Goal: Task Accomplishment & Management: Use online tool/utility

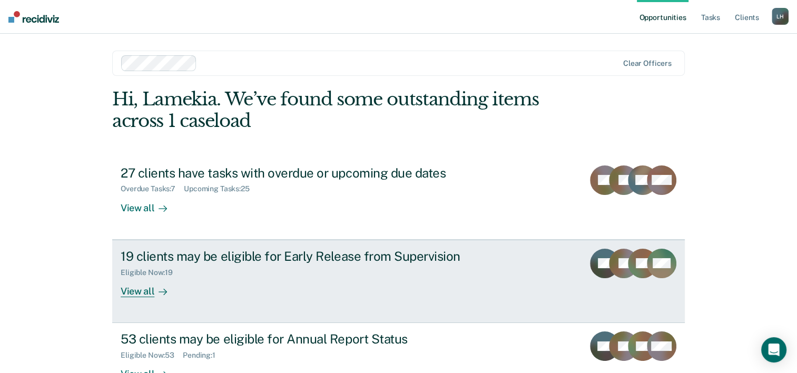
click at [141, 290] on div "View all" at bounding box center [150, 286] width 59 height 21
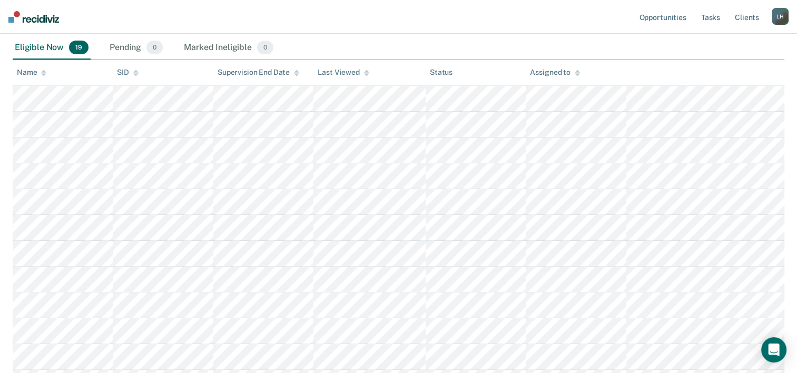
scroll to position [173, 0]
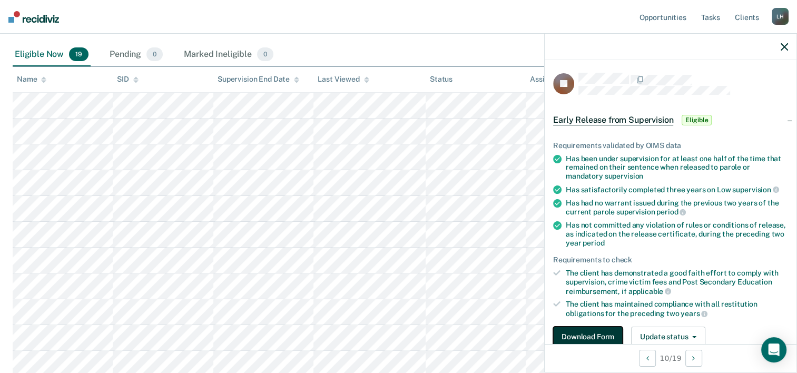
click at [598, 334] on button "Download Form" at bounding box center [587, 336] width 69 height 21
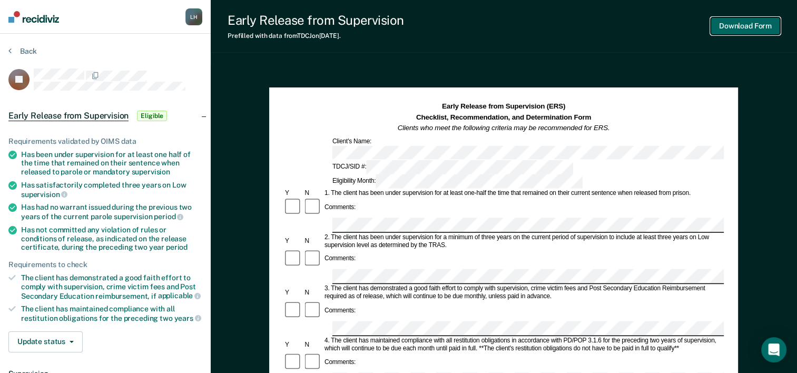
click at [748, 32] on button "Download Form" at bounding box center [744, 25] width 69 height 17
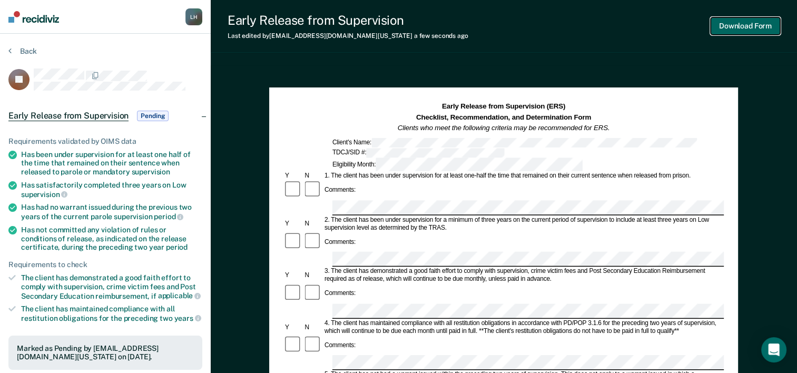
click at [753, 26] on button "Download Form" at bounding box center [744, 25] width 69 height 17
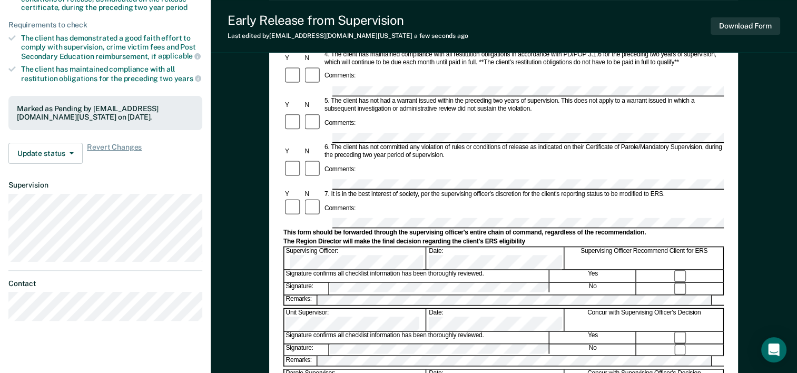
scroll to position [246, 0]
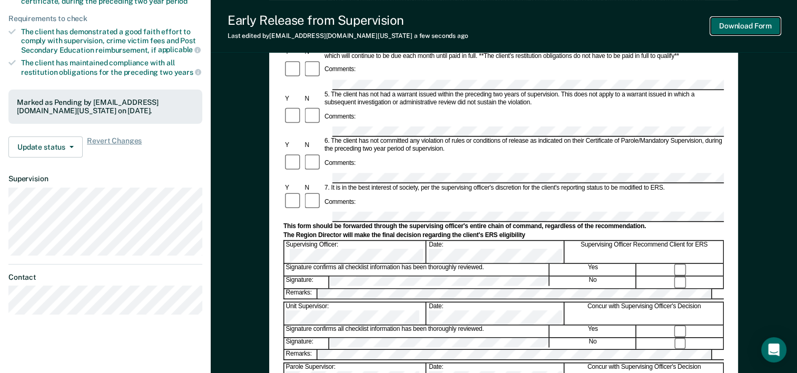
click at [759, 25] on button "Download Form" at bounding box center [744, 25] width 69 height 17
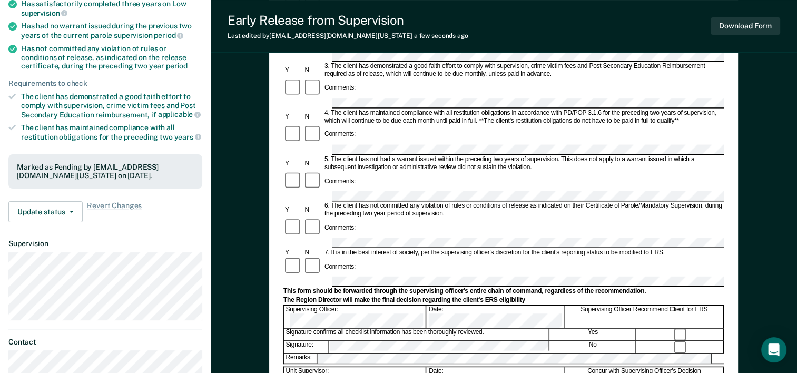
scroll to position [0, 0]
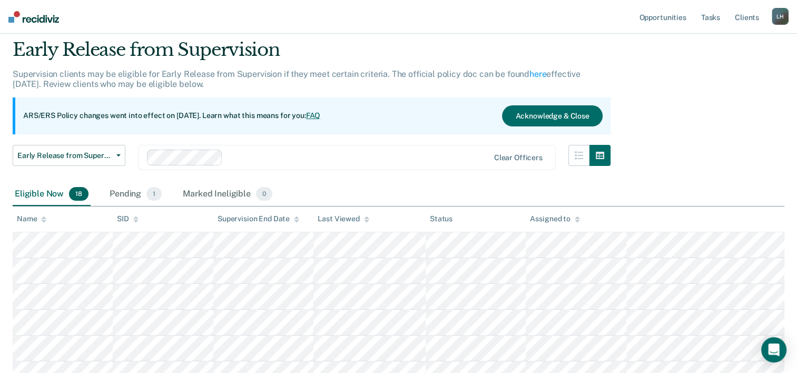
scroll to position [3, 0]
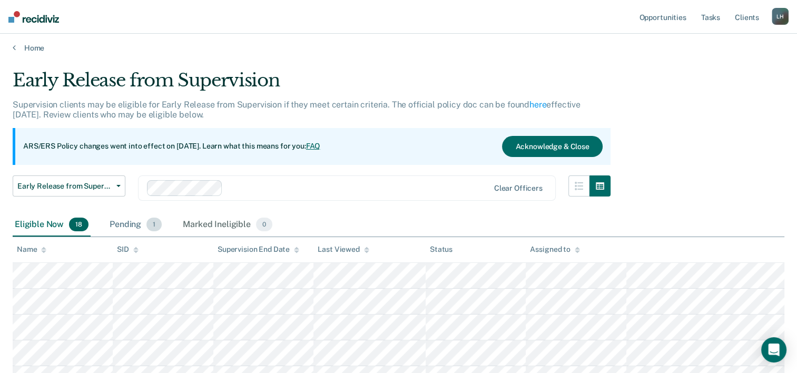
click at [131, 221] on div "Pending 1" at bounding box center [135, 224] width 56 height 23
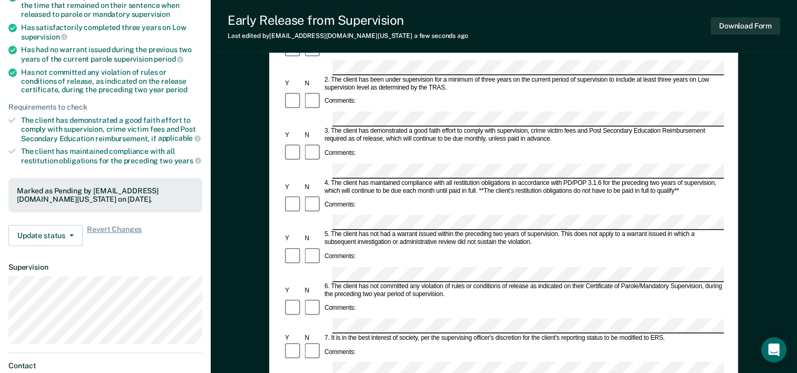
scroll to position [178, 0]
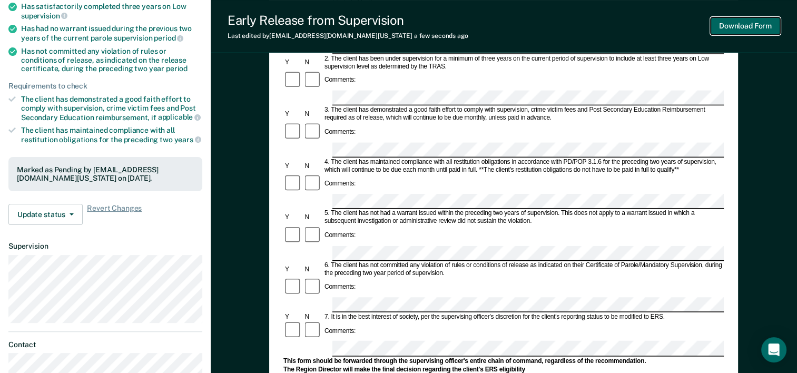
click at [773, 26] on button "Download Form" at bounding box center [744, 25] width 69 height 17
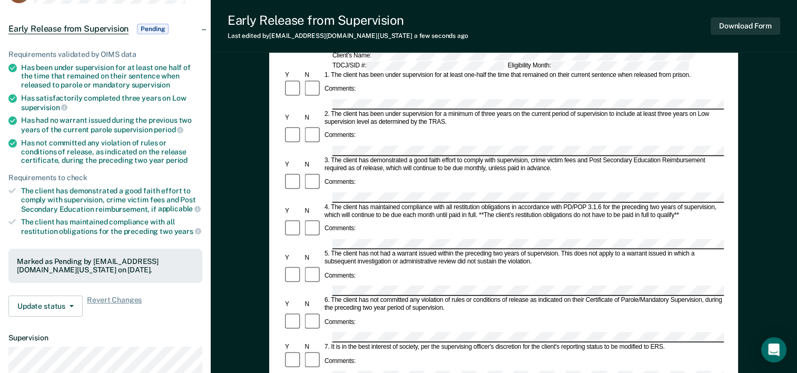
scroll to position [88, 0]
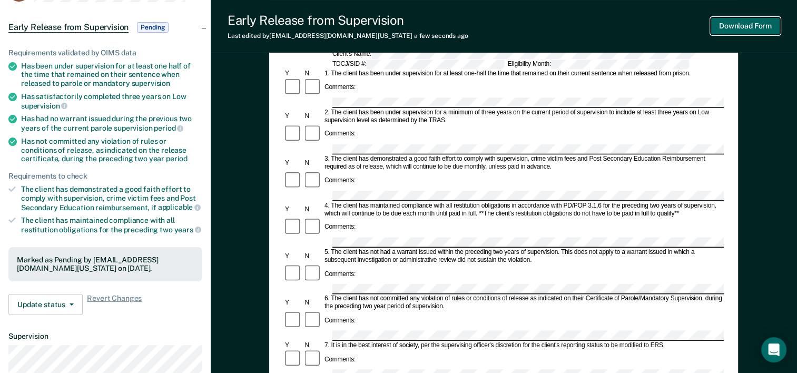
click at [758, 29] on button "Download Form" at bounding box center [744, 25] width 69 height 17
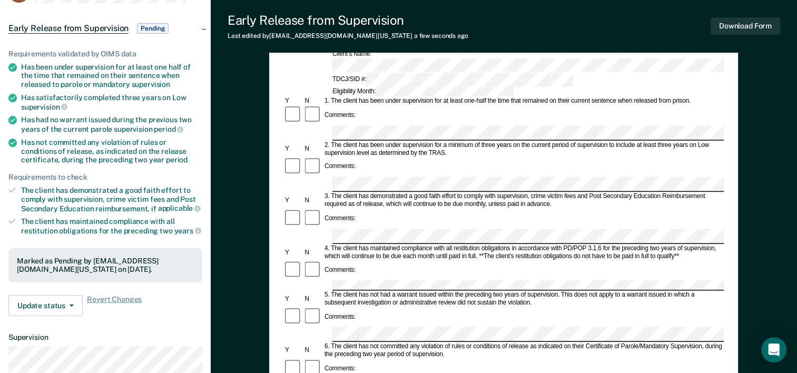
scroll to position [92, 0]
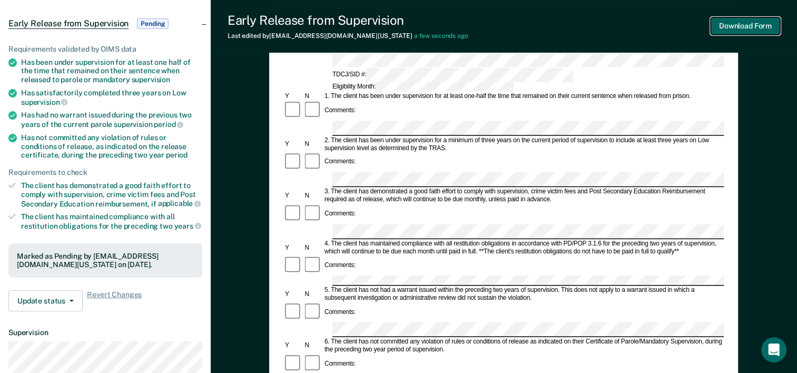
click at [741, 24] on button "Download Form" at bounding box center [744, 25] width 69 height 17
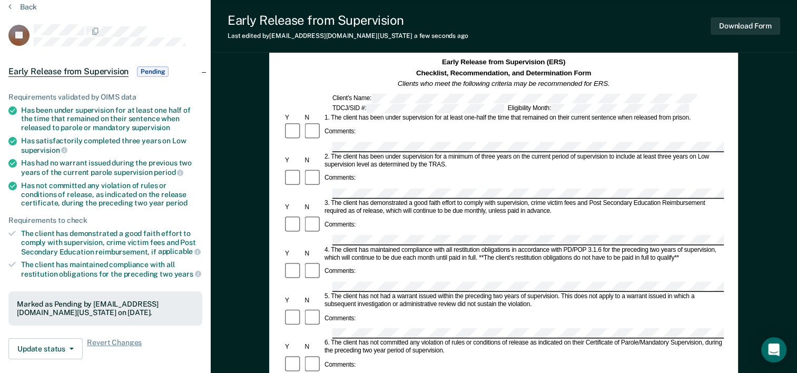
scroll to position [74, 0]
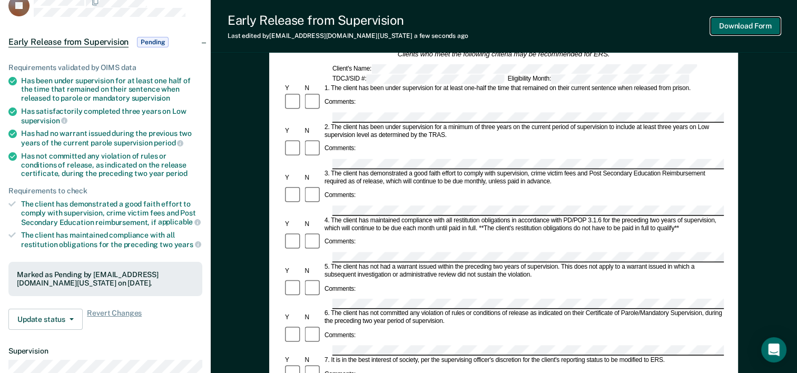
click at [755, 29] on button "Download Form" at bounding box center [744, 25] width 69 height 17
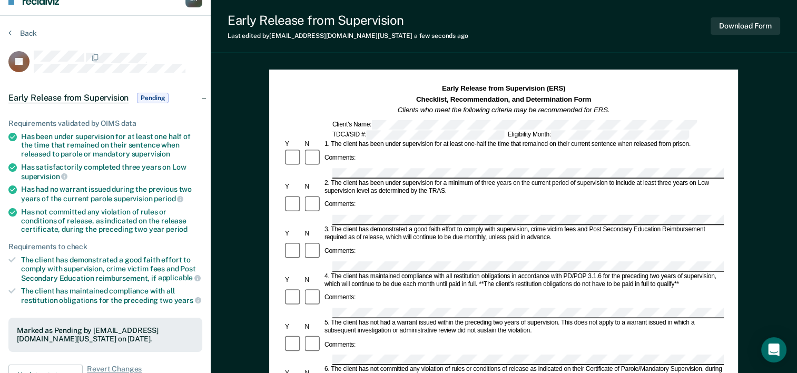
scroll to position [0, 0]
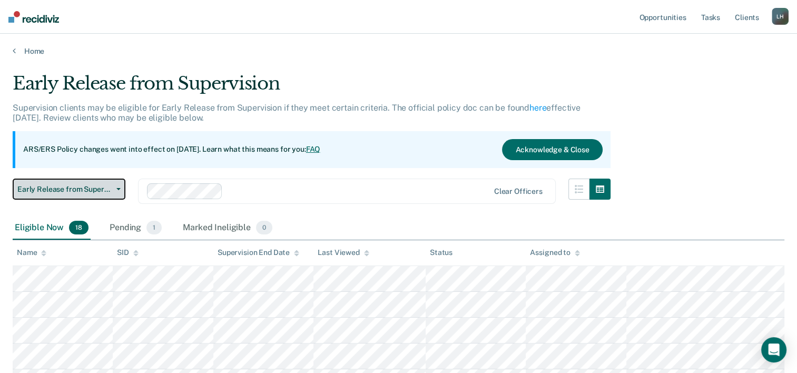
click at [113, 188] on span "button" at bounding box center [116, 189] width 8 height 2
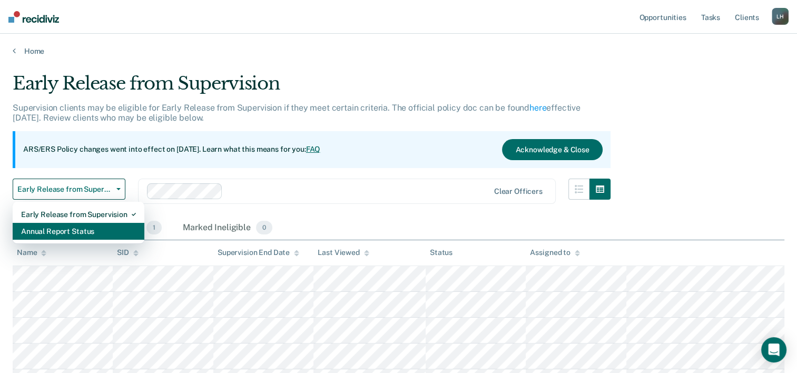
click at [73, 230] on div "Annual Report Status" at bounding box center [78, 231] width 115 height 17
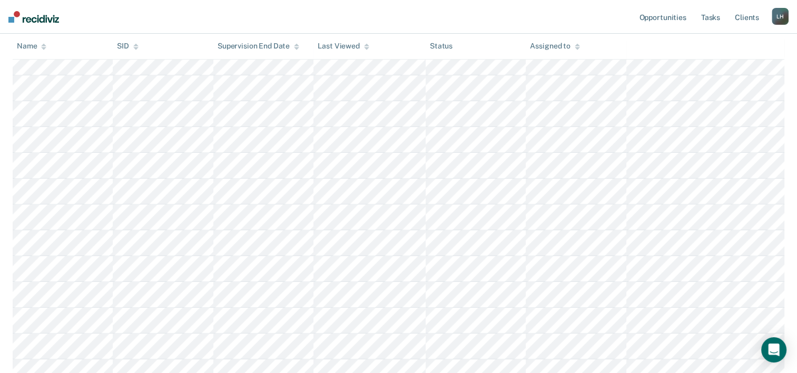
scroll to position [513, 0]
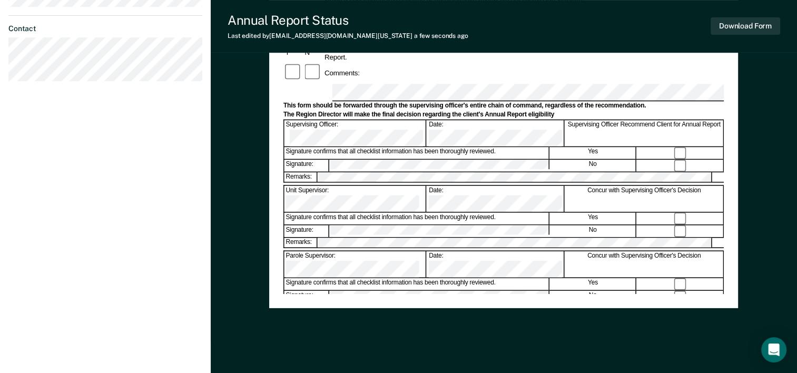
scroll to position [236, 0]
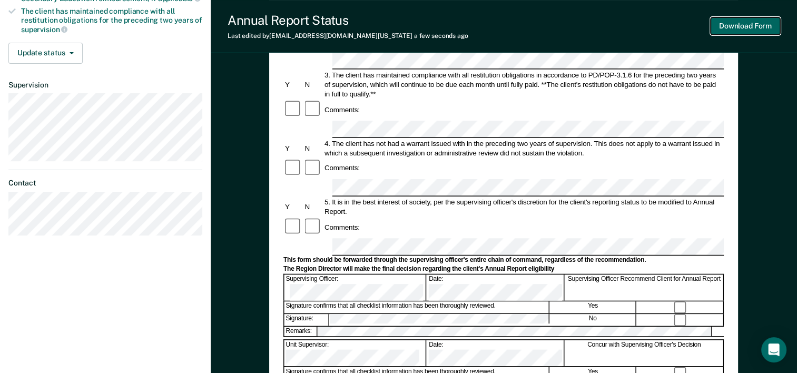
click at [760, 29] on button "Download Form" at bounding box center [744, 25] width 69 height 17
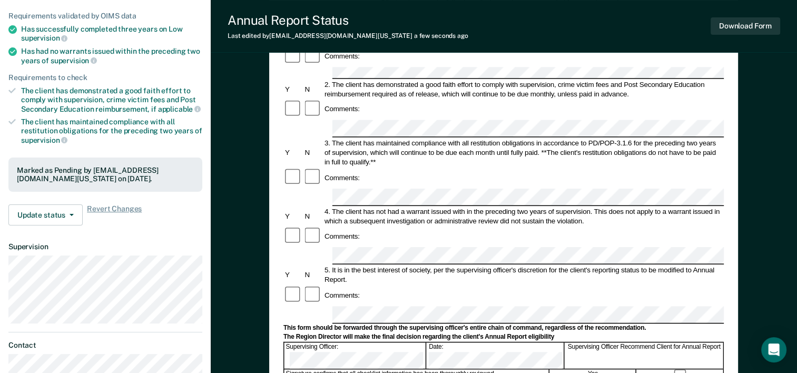
scroll to position [126, 0]
click at [752, 23] on button "Download Form" at bounding box center [744, 25] width 69 height 17
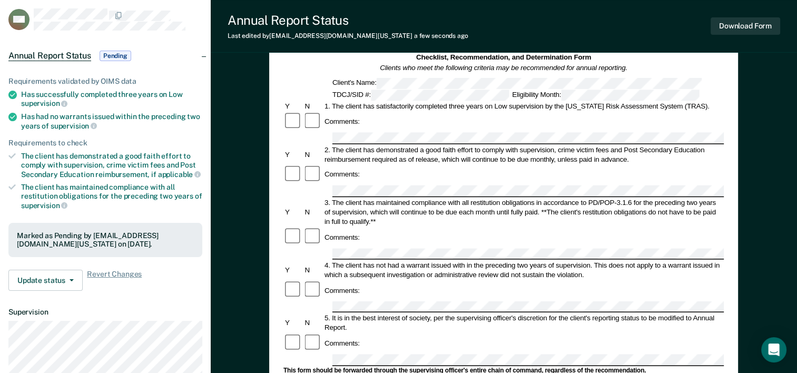
scroll to position [0, 0]
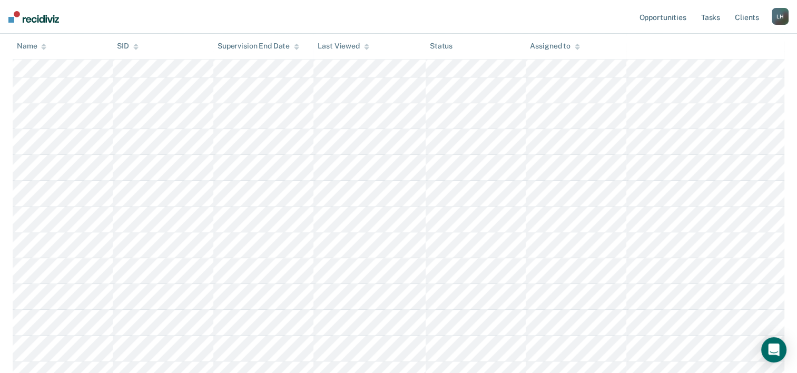
scroll to position [1082, 0]
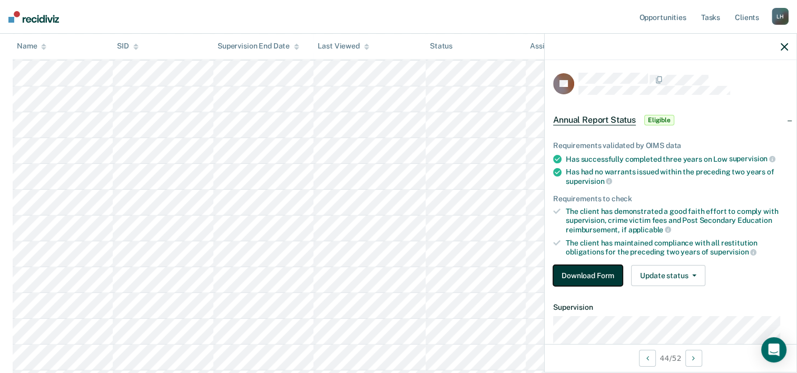
click at [578, 273] on button "Download Form" at bounding box center [587, 275] width 69 height 21
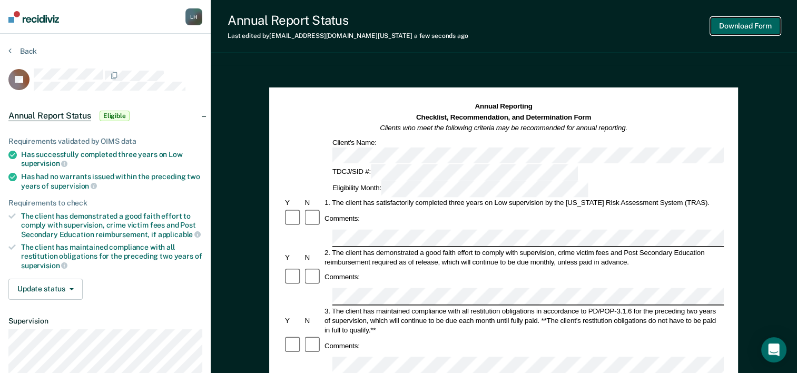
click at [758, 28] on button "Download Form" at bounding box center [744, 25] width 69 height 17
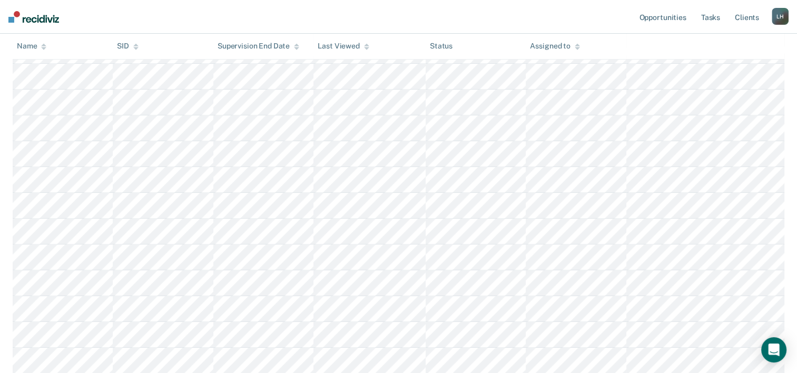
scroll to position [788, 0]
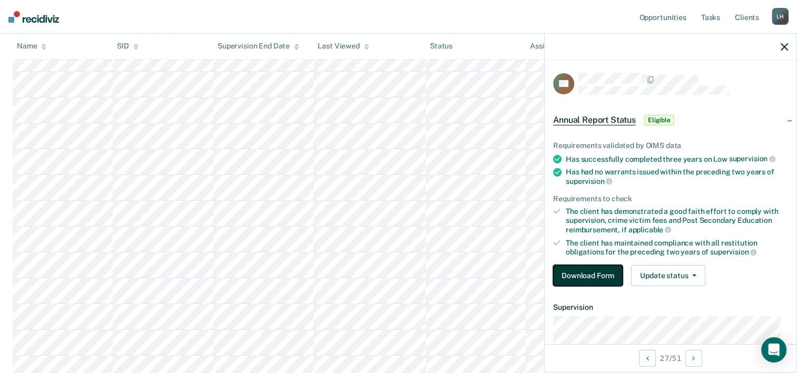
click at [592, 269] on button "Download Form" at bounding box center [587, 275] width 69 height 21
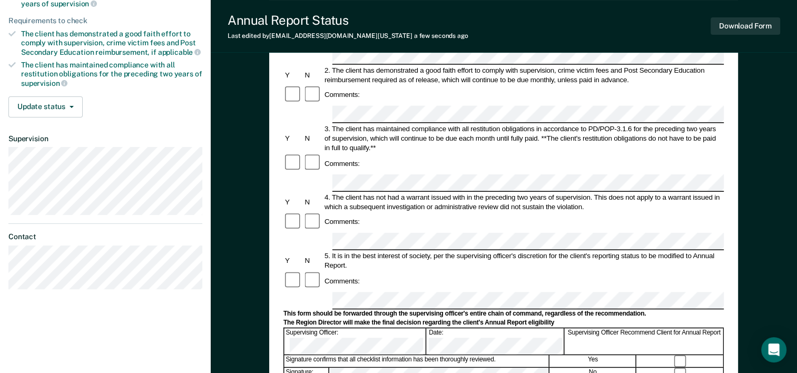
scroll to position [190, 0]
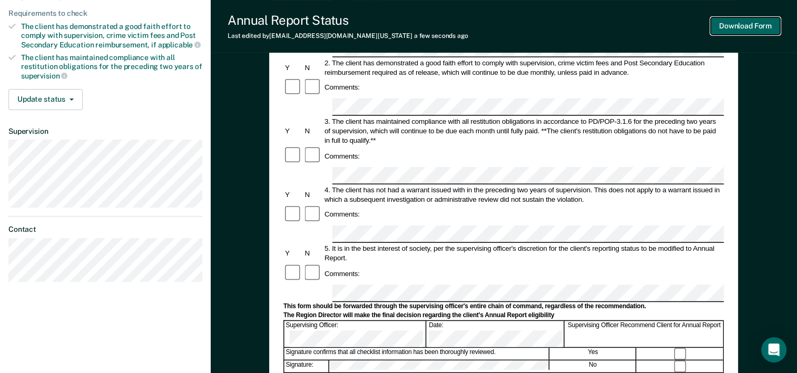
click at [751, 27] on button "Download Form" at bounding box center [744, 25] width 69 height 17
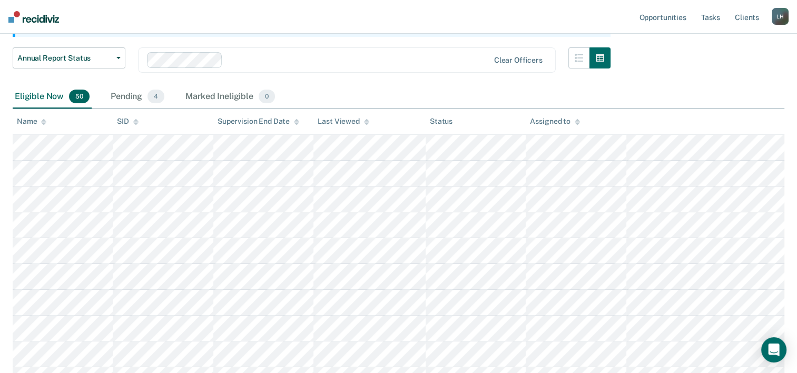
scroll to position [129, 0]
click at [120, 96] on div "Pending 4" at bounding box center [137, 98] width 58 height 23
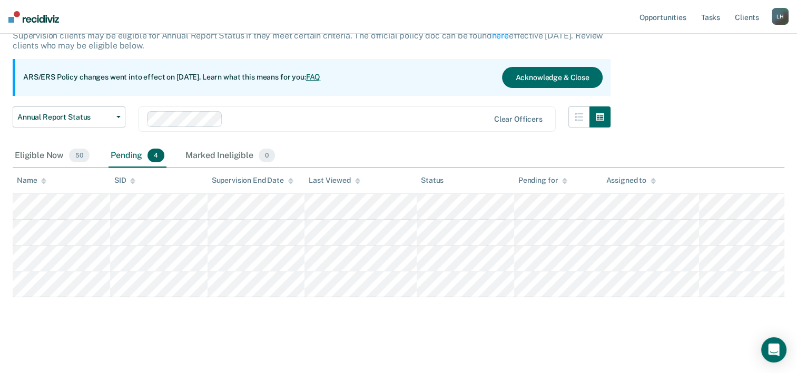
scroll to position [71, 0]
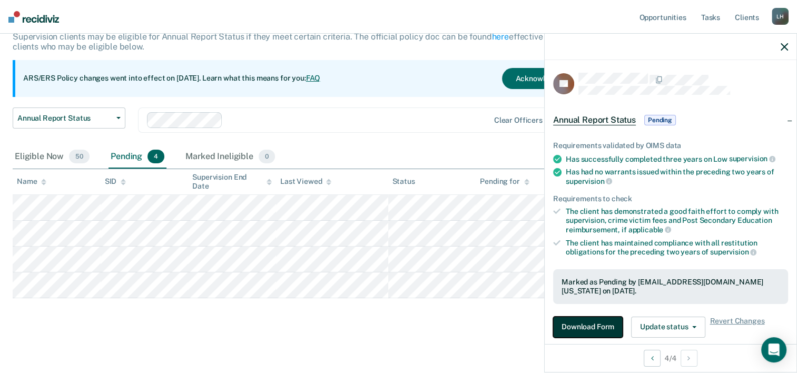
click at [582, 325] on button "Download Form" at bounding box center [587, 326] width 69 height 21
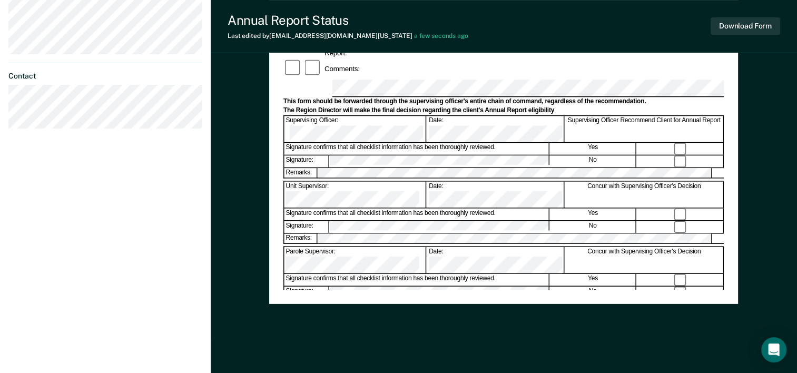
scroll to position [407, 0]
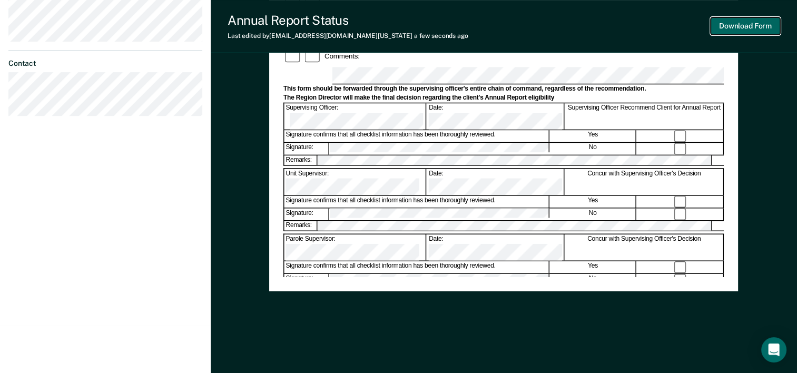
click at [764, 26] on button "Download Form" at bounding box center [744, 25] width 69 height 17
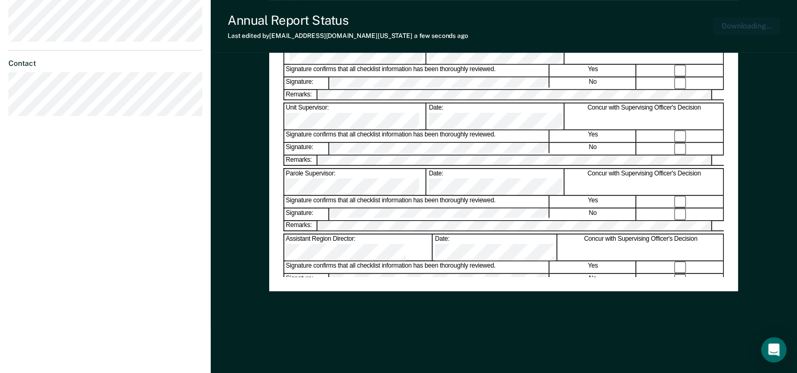
scroll to position [0, 0]
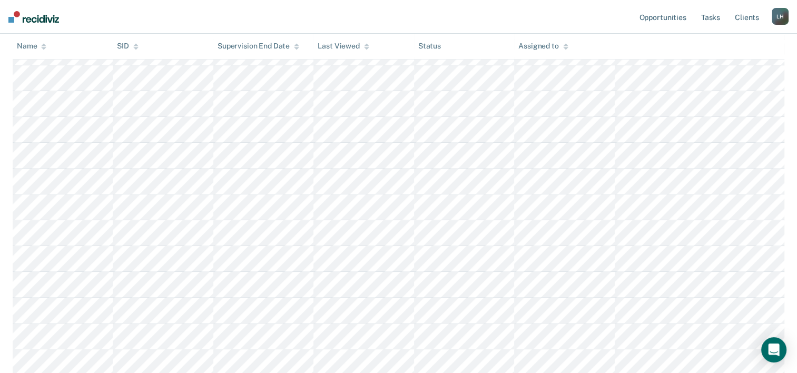
scroll to position [71, 0]
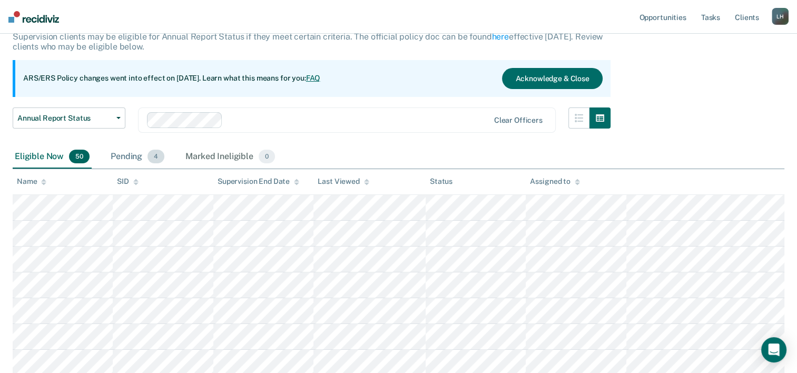
click at [134, 152] on div "Pending 4" at bounding box center [137, 156] width 58 height 23
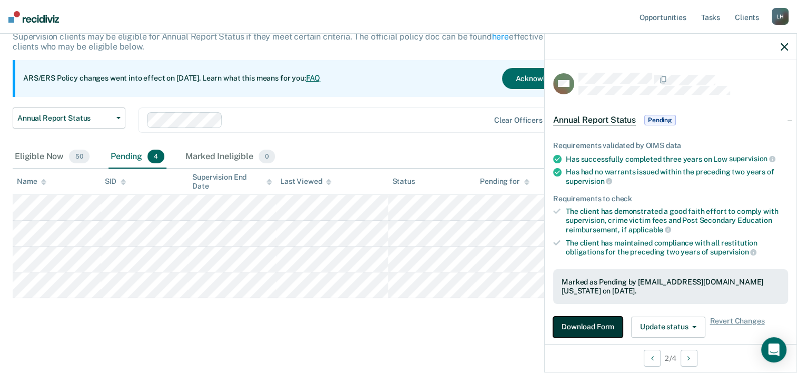
click at [581, 320] on button "Download Form" at bounding box center [587, 326] width 69 height 21
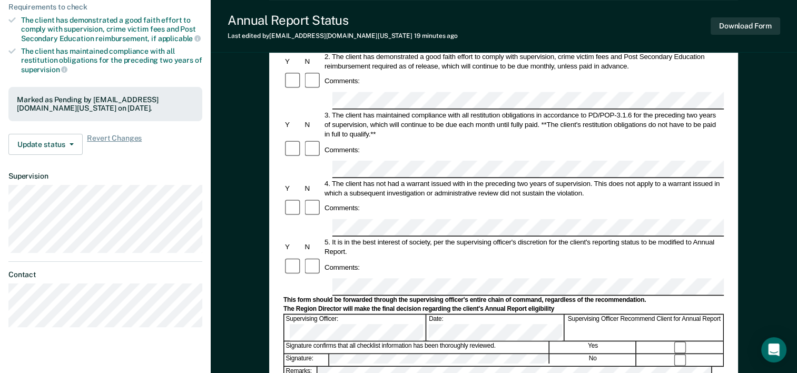
scroll to position [224, 0]
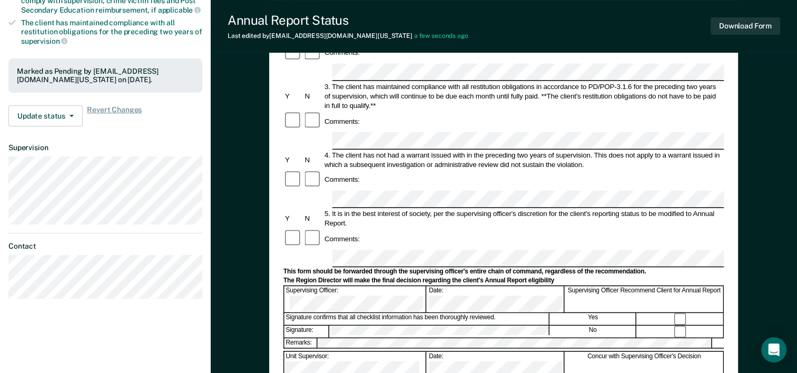
click at [796, 364] on div "Annual Reporting Checklist, Recommendation, and Determination Form Clients who …" at bounding box center [504, 198] width 586 height 715
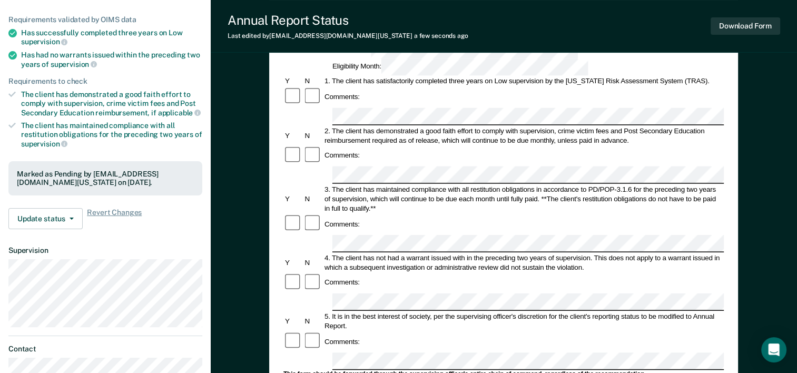
scroll to position [120, 0]
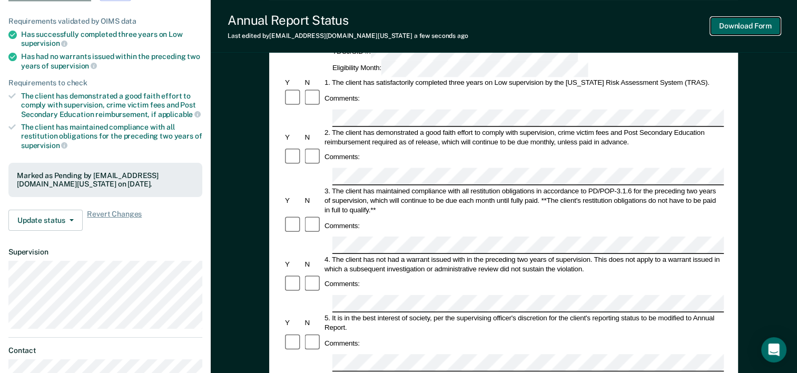
click at [749, 26] on button "Download Form" at bounding box center [744, 25] width 69 height 17
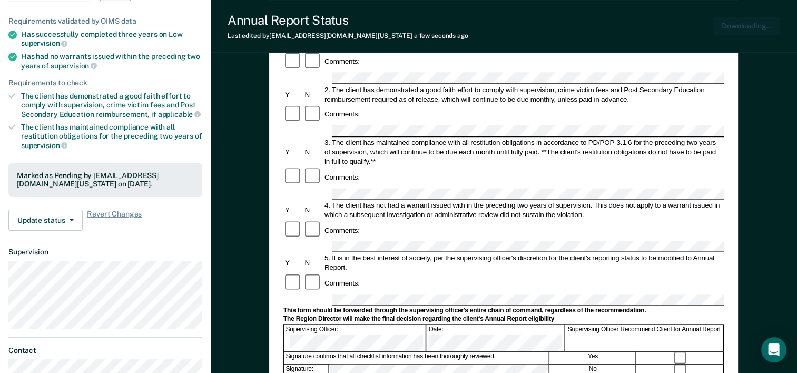
scroll to position [0, 0]
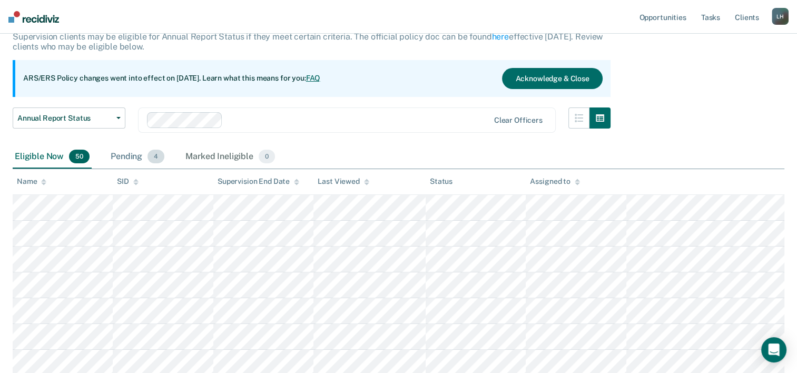
click at [121, 154] on div "Pending 4" at bounding box center [137, 156] width 58 height 23
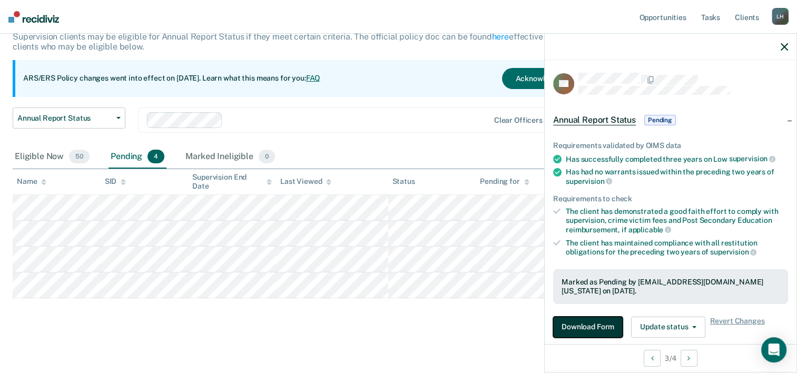
click at [577, 326] on button "Download Form" at bounding box center [587, 326] width 69 height 21
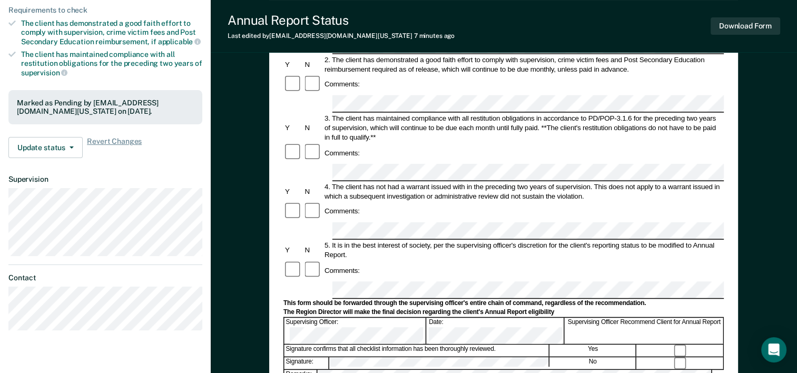
scroll to position [196, 0]
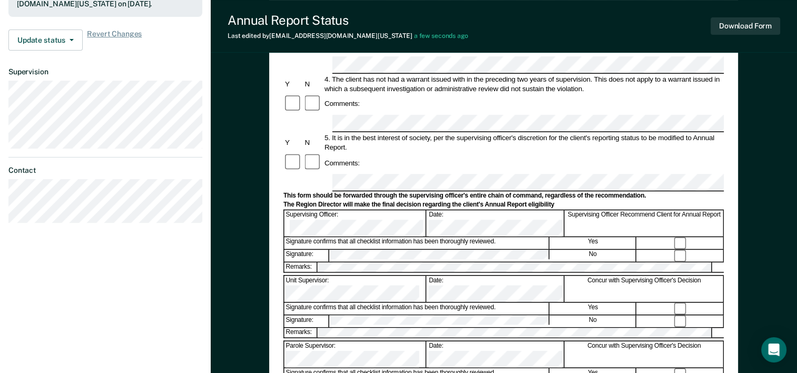
scroll to position [302, 0]
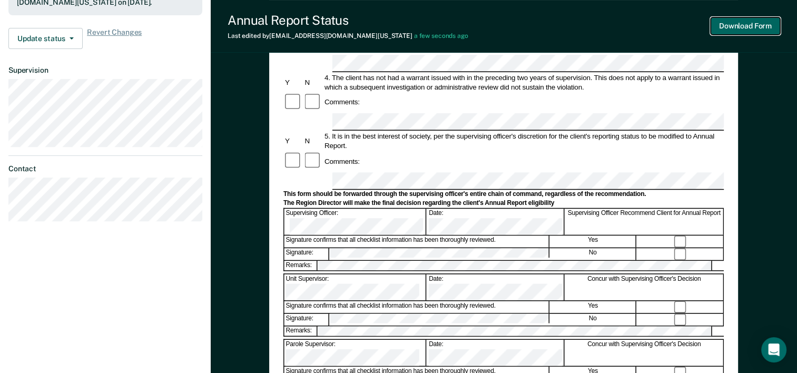
click at [764, 26] on button "Download Form" at bounding box center [744, 25] width 69 height 17
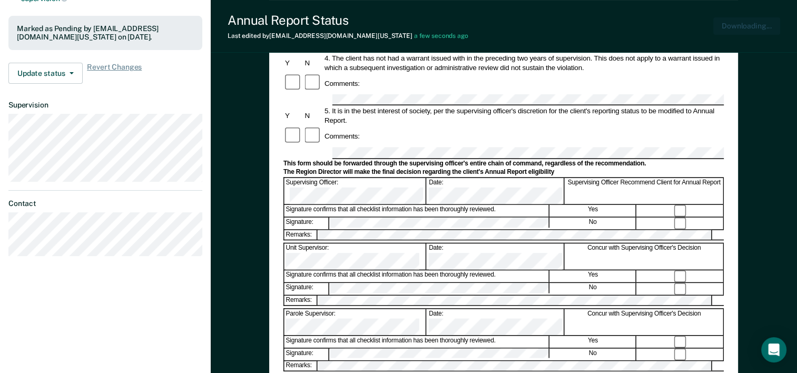
scroll to position [249, 0]
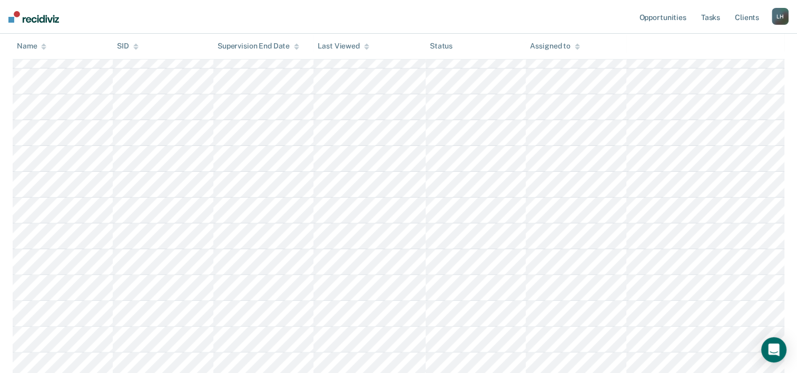
scroll to position [71, 0]
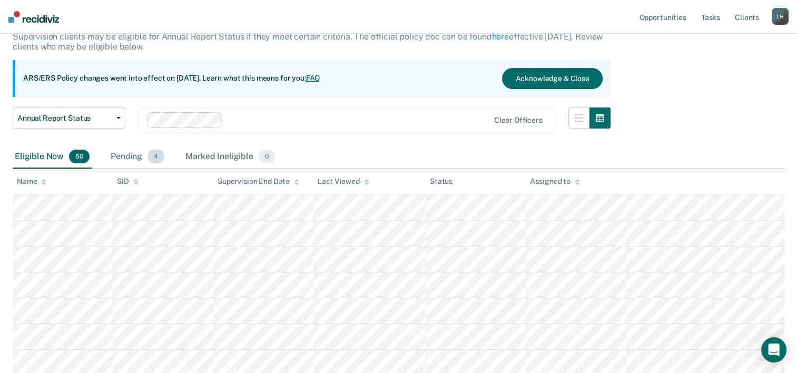
click at [135, 152] on div "Pending 4" at bounding box center [137, 156] width 58 height 23
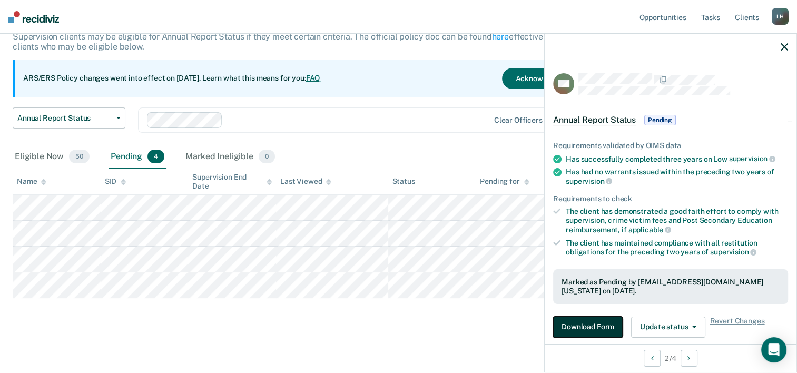
click at [595, 317] on button "Download Form" at bounding box center [587, 326] width 69 height 21
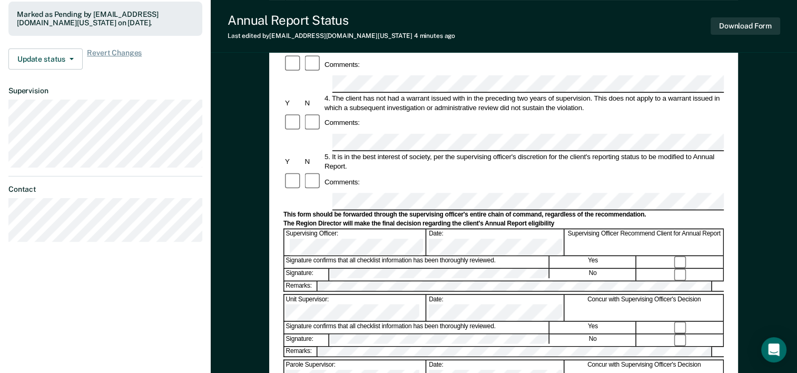
scroll to position [283, 0]
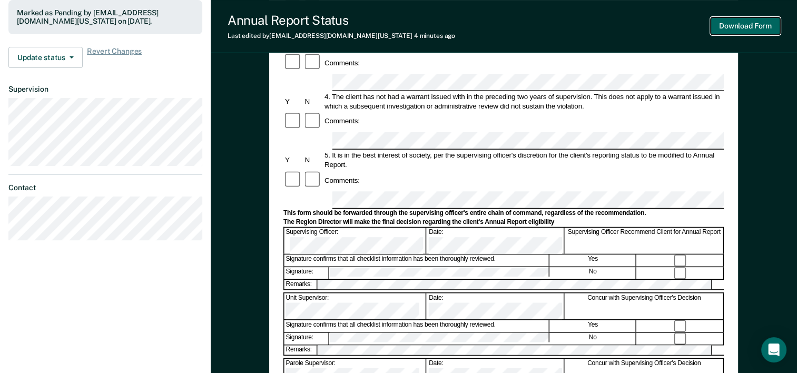
click at [746, 32] on button "Download Form" at bounding box center [744, 25] width 69 height 17
